Goal: Information Seeking & Learning: Learn about a topic

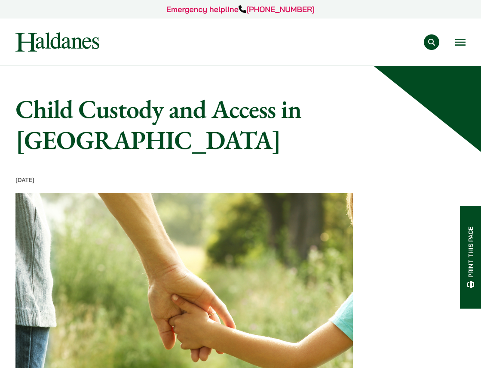
scroll to position [1161, 0]
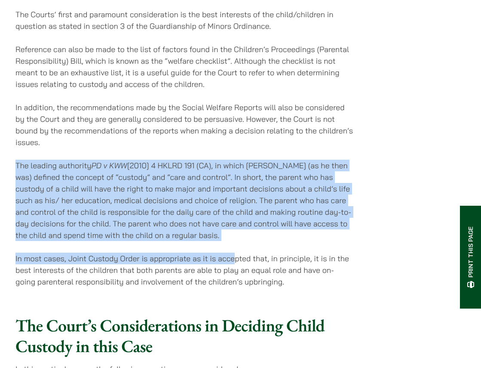
drag, startPoint x: 235, startPoint y: 241, endPoint x: 17, endPoint y: 166, distance: 230.6
click at [17, 166] on div "The Law on Children’s Issues and Custody Arrangement The main provisions regard…" at bounding box center [183, 68] width 337 height 437
click at [24, 167] on p "The leading authority PD v KWW [2010] 4 HKLRD 191 (CA), in which [PERSON_NAME] …" at bounding box center [183, 199] width 337 height 81
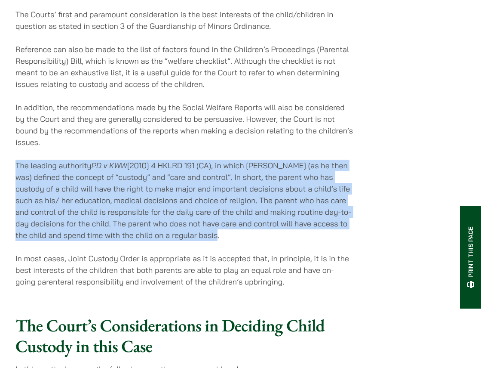
drag, startPoint x: 16, startPoint y: 164, endPoint x: 221, endPoint y: 224, distance: 213.5
click at [232, 226] on p "The leading authority PD v KWW [2010] 4 HKLRD 191 (CA), in which [PERSON_NAME] …" at bounding box center [183, 199] width 337 height 81
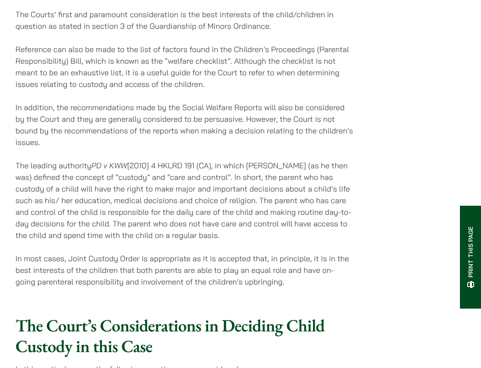
drag, startPoint x: 184, startPoint y: 203, endPoint x: 150, endPoint y: 228, distance: 42.8
click at [136, 230] on p "The leading authority PD v KWW [2010] 4 HKLRD 191 (CA), in which [PERSON_NAME] …" at bounding box center [183, 199] width 337 height 81
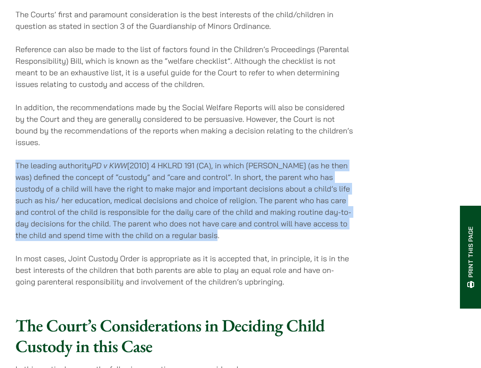
drag, startPoint x: 232, startPoint y: 237, endPoint x: 18, endPoint y: 165, distance: 226.3
click at [18, 165] on p "The leading authority PD v KWW [2010] 4 HKLRD 191 (CA), in which [PERSON_NAME] …" at bounding box center [183, 199] width 337 height 81
copy p "The leading authority PD v KWW [2010] 4 HKLRD 191 (CA), in which [PERSON_NAME] …"
